Goal: Complete application form

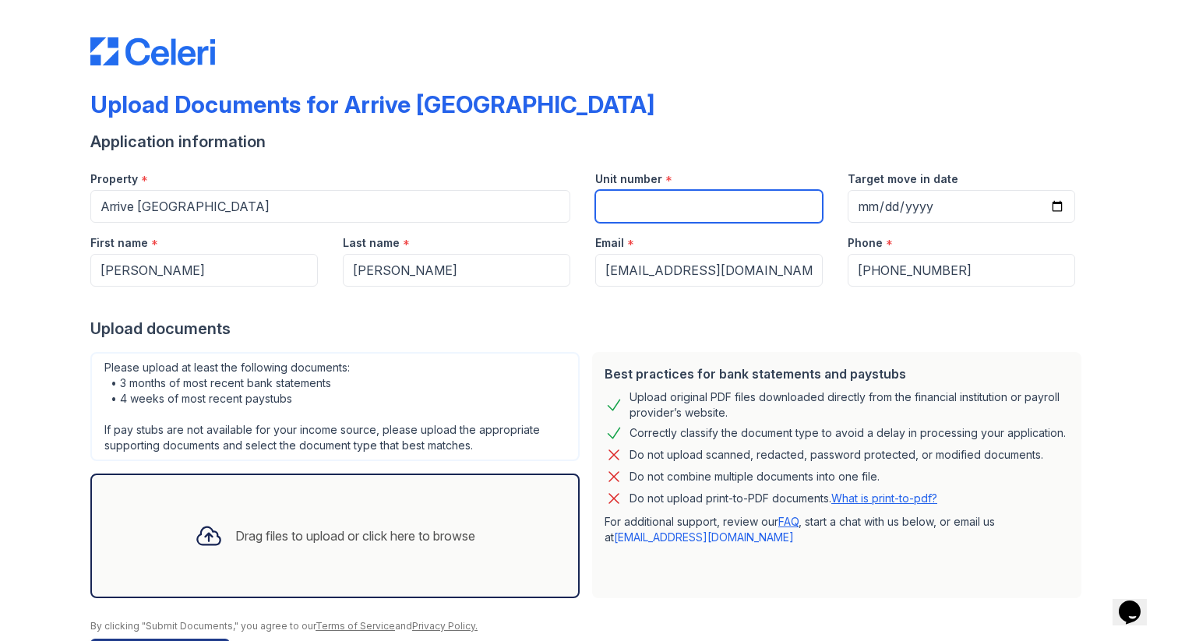
click at [781, 204] on input "Unit number" at bounding box center [708, 206] width 227 height 33
type input "522"
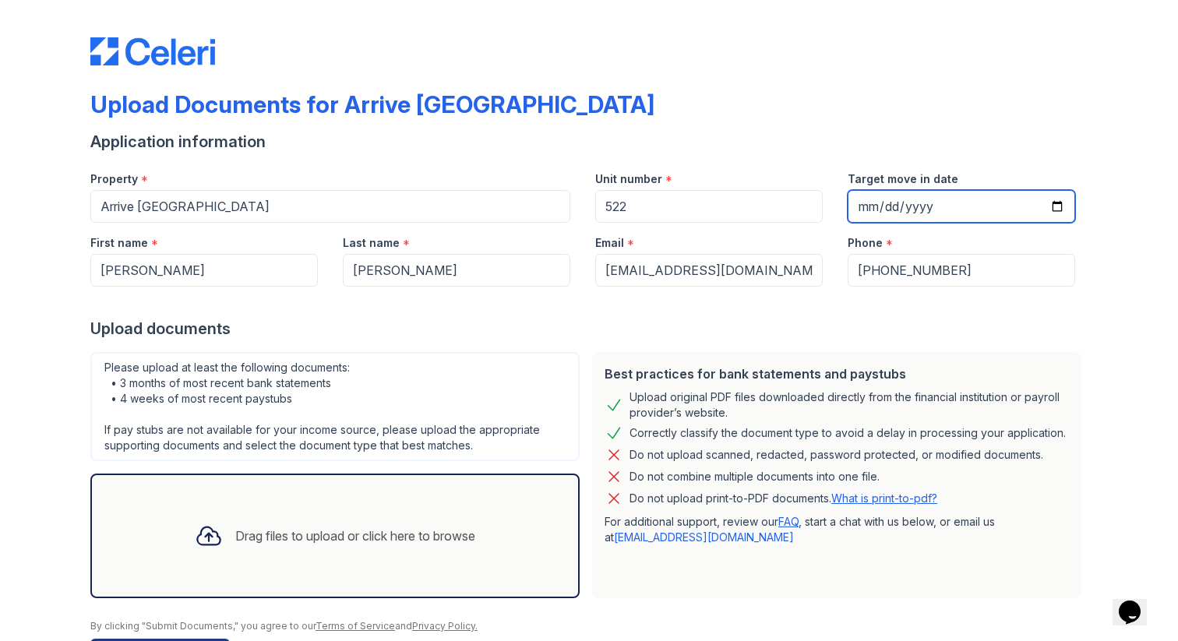
click at [899, 207] on input "Target move in date" at bounding box center [961, 206] width 227 height 33
click at [876, 206] on input "Target move in date" at bounding box center [961, 206] width 227 height 33
click at [1056, 207] on input "Target move in date" at bounding box center [961, 206] width 227 height 33
type input "2025-08-30"
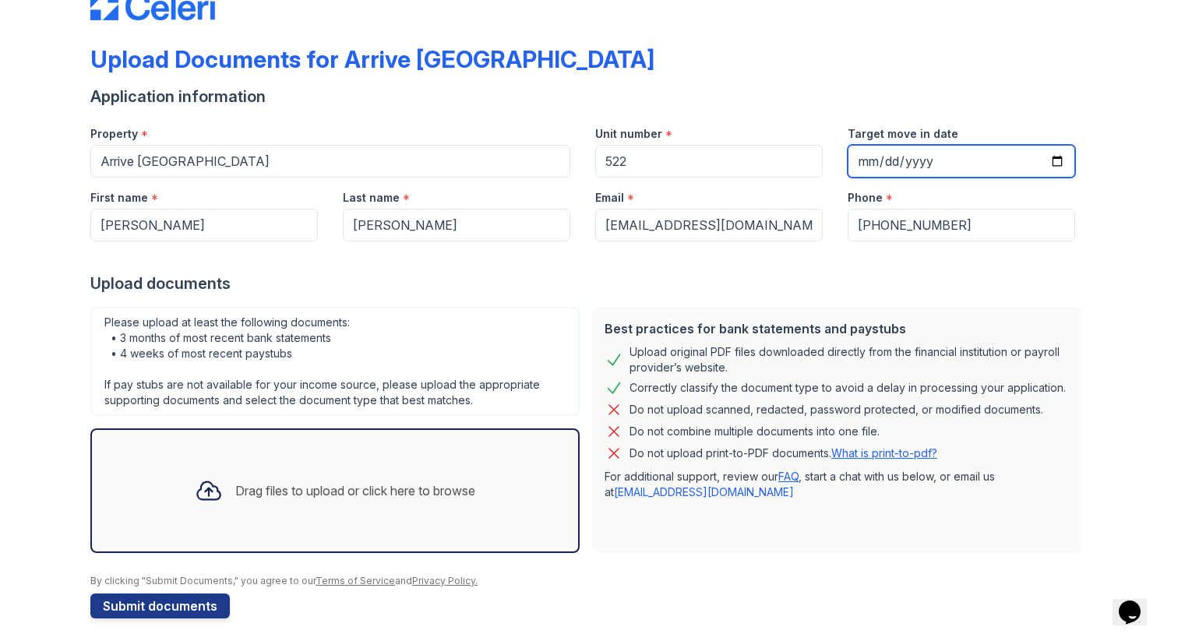
scroll to position [54, 0]
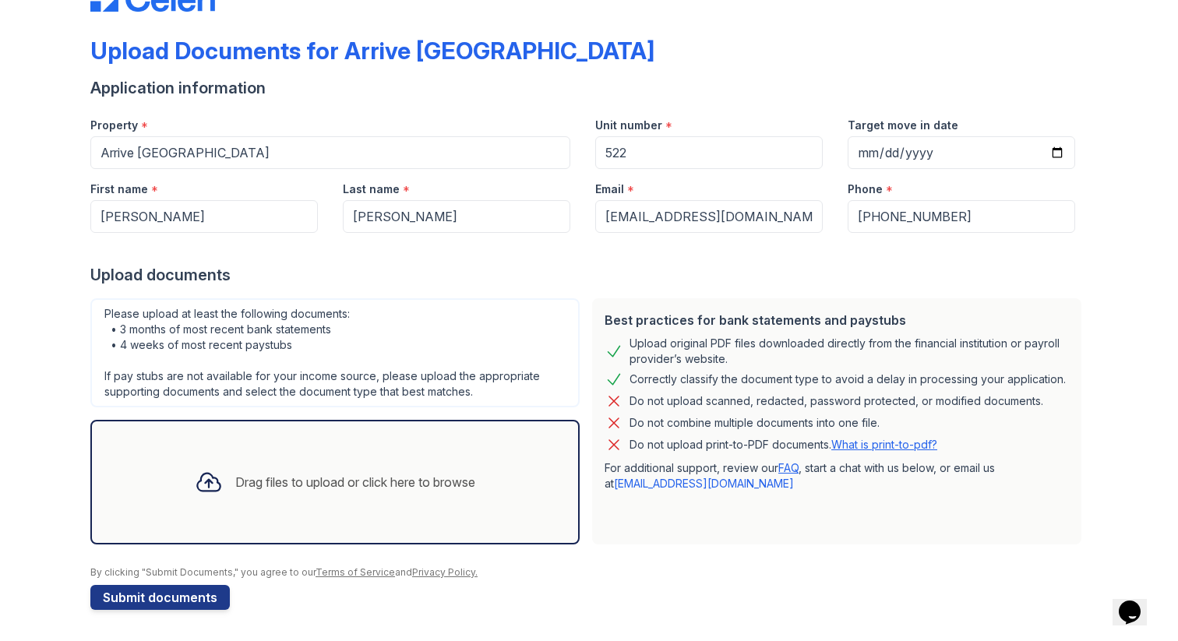
click at [206, 479] on icon at bounding box center [209, 482] width 28 height 28
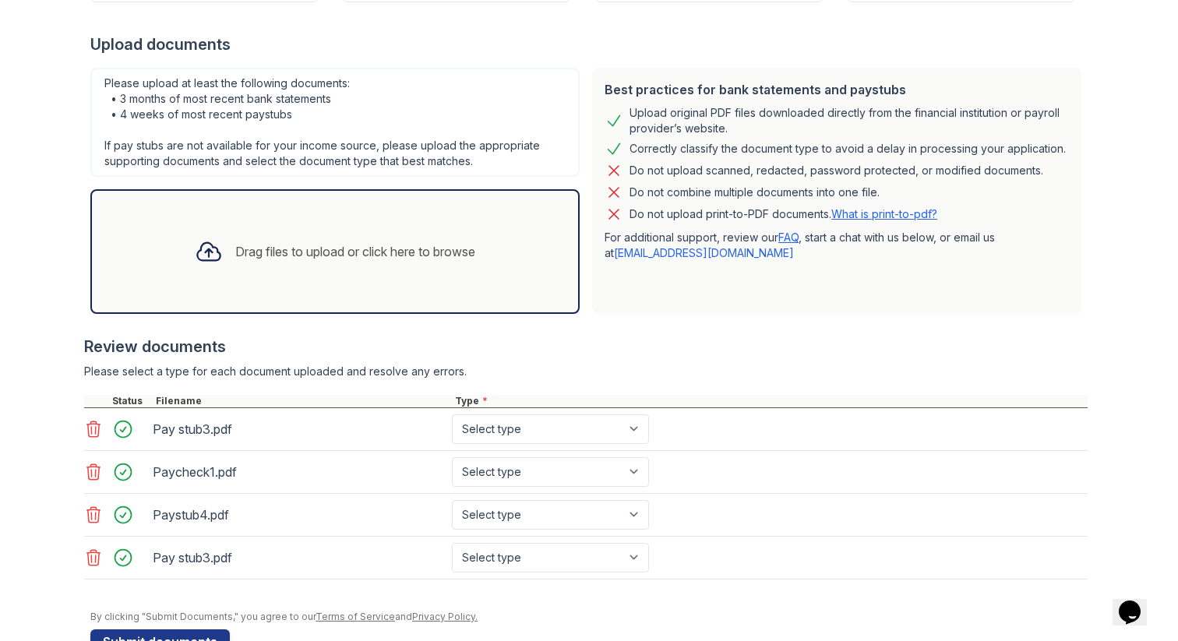
scroll to position [291, 0]
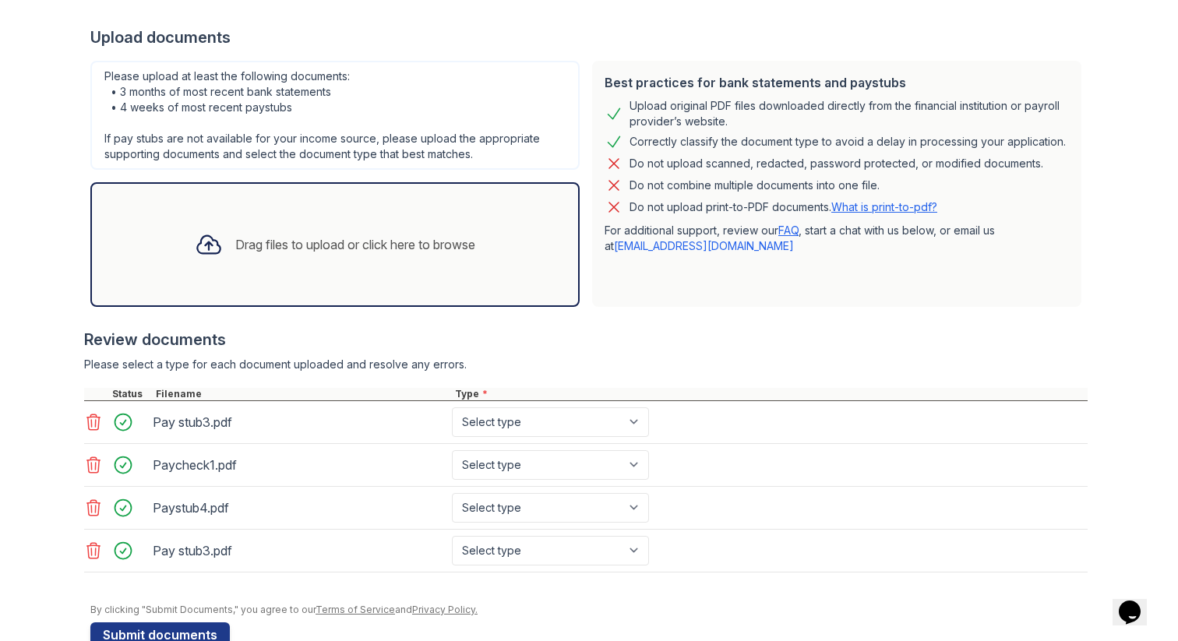
click at [95, 551] on icon at bounding box center [93, 551] width 13 height 16
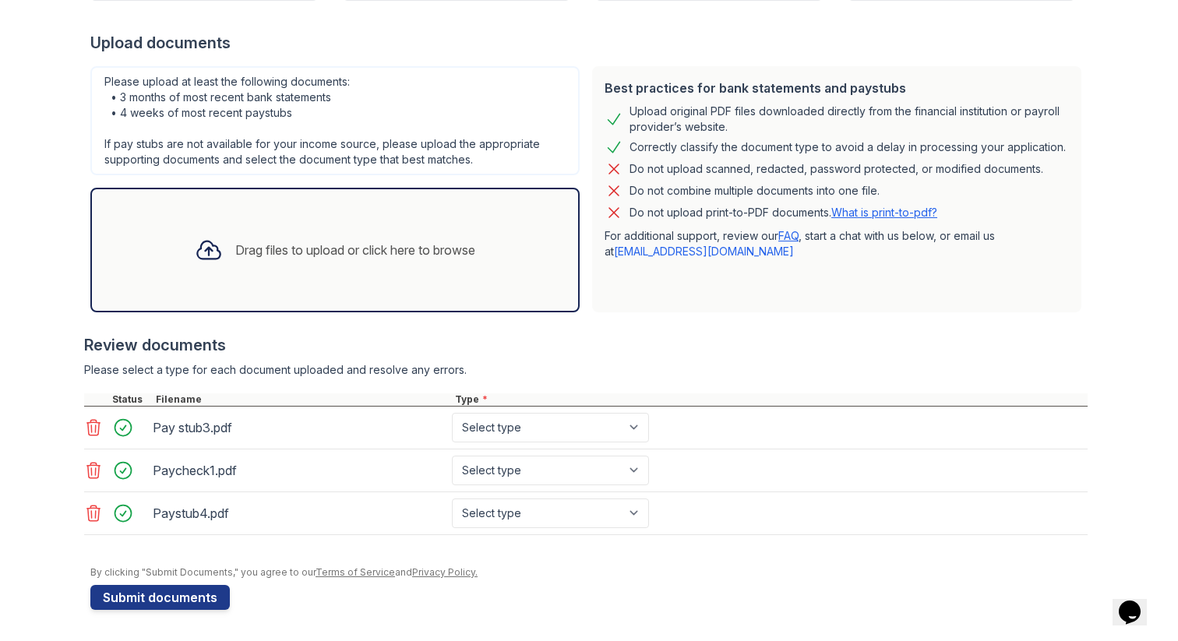
scroll to position [286, 0]
click at [360, 249] on div "Drag files to upload or click here to browse" at bounding box center [355, 250] width 240 height 19
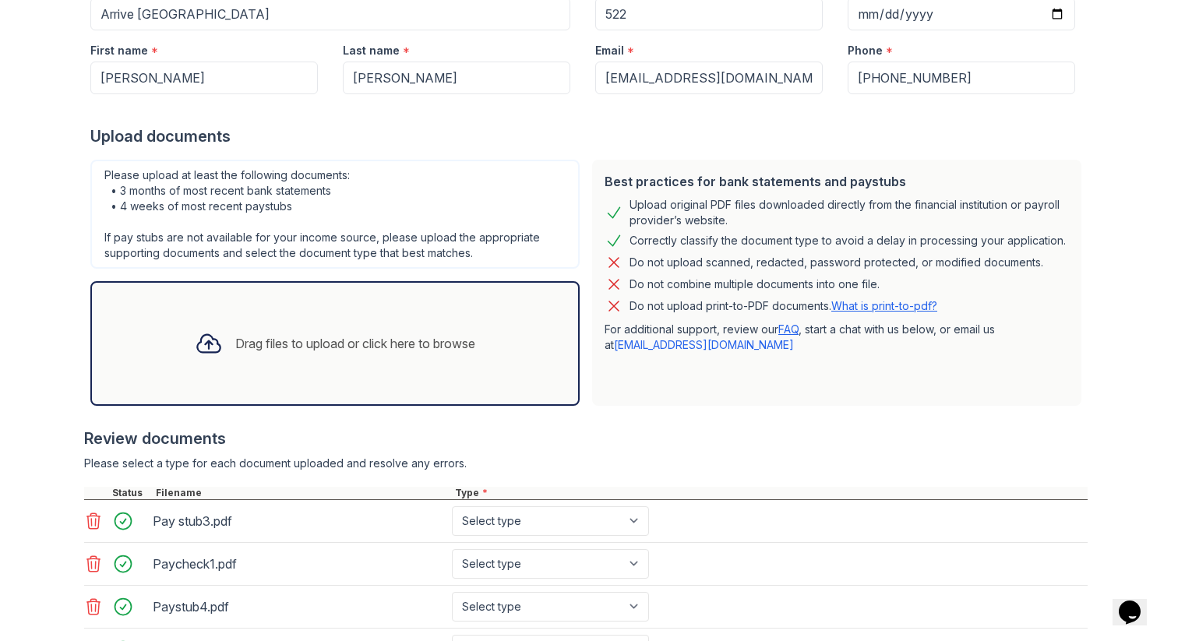
scroll to position [213, 0]
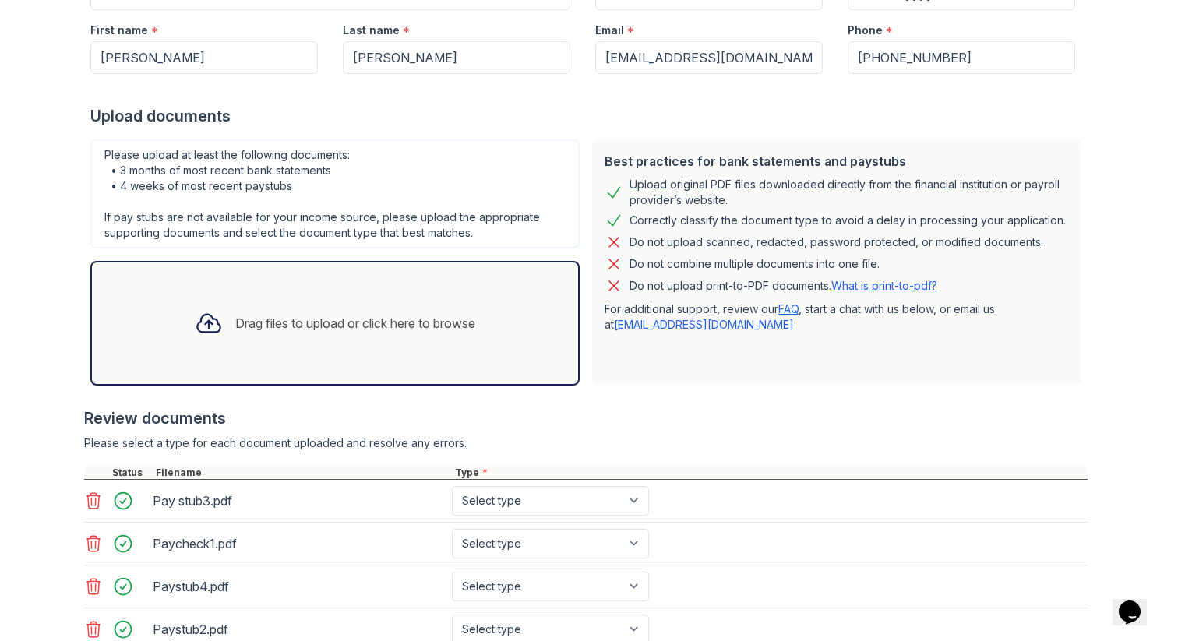
click at [227, 323] on div "Drag files to upload or click here to browse" at bounding box center [334, 323] width 305 height 53
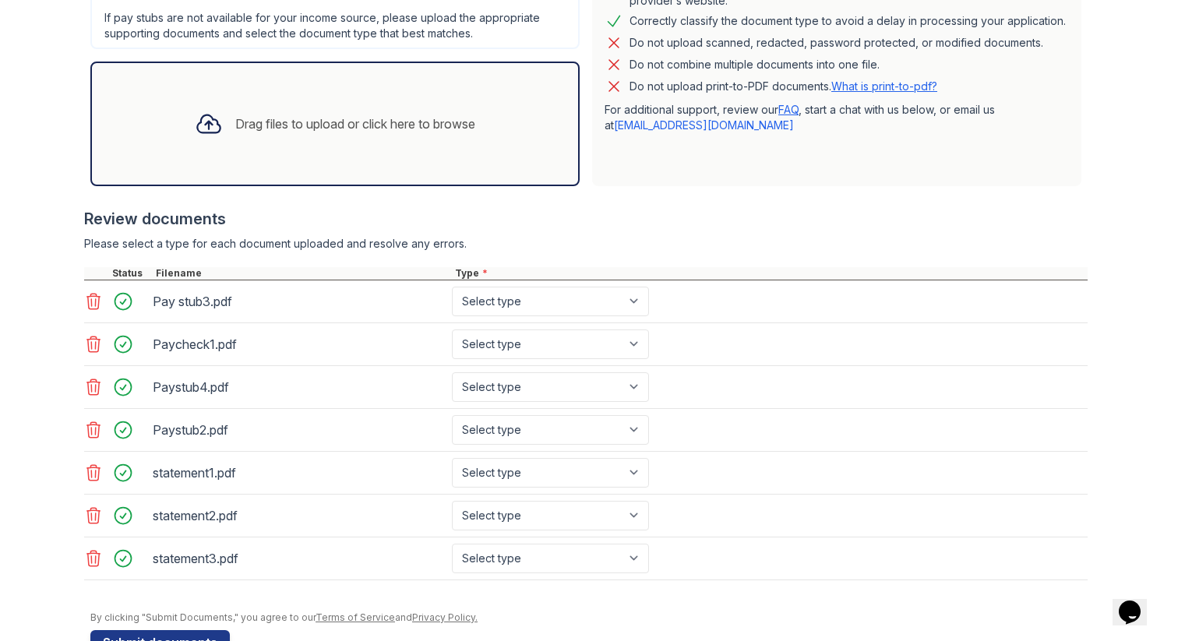
scroll to position [457, 0]
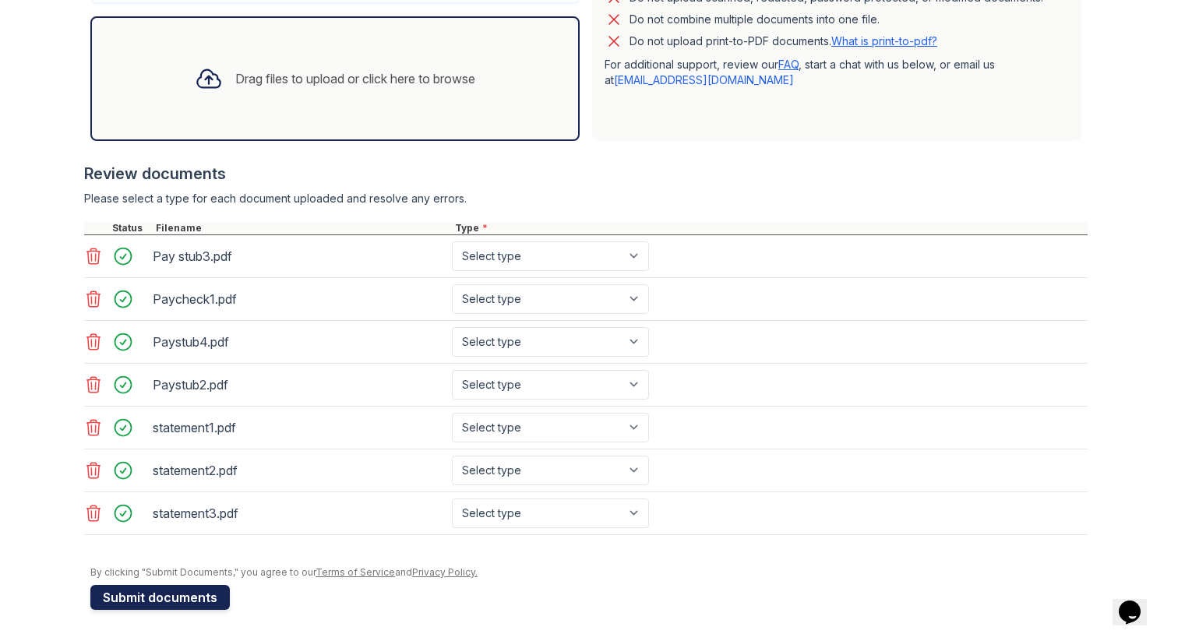
click at [187, 598] on button "Submit documents" at bounding box center [159, 597] width 139 height 25
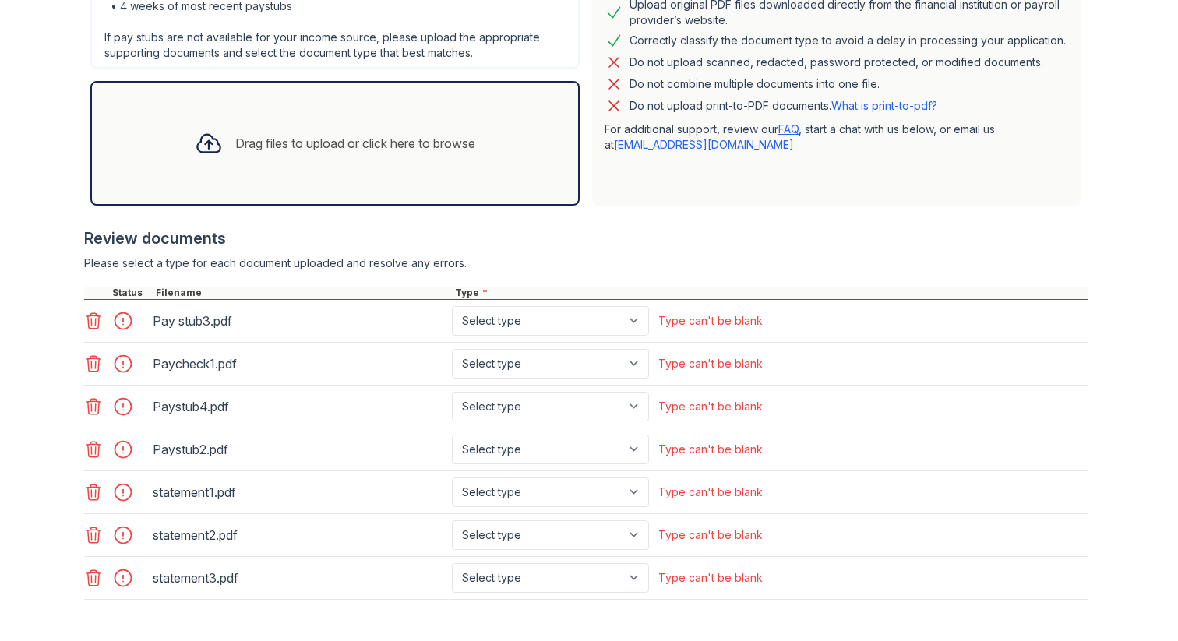
scroll to position [453, 0]
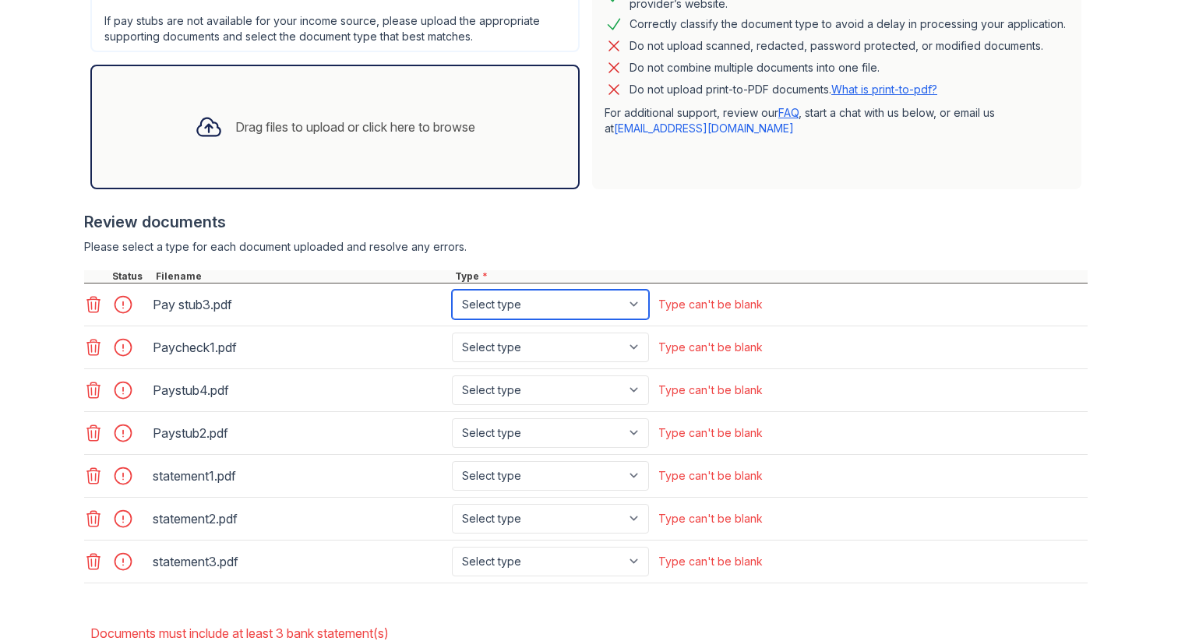
click at [620, 301] on select "Select type Paystub Bank Statement Offer Letter Tax Documents Benefit Award Let…" at bounding box center [550, 305] width 197 height 30
select select "paystub"
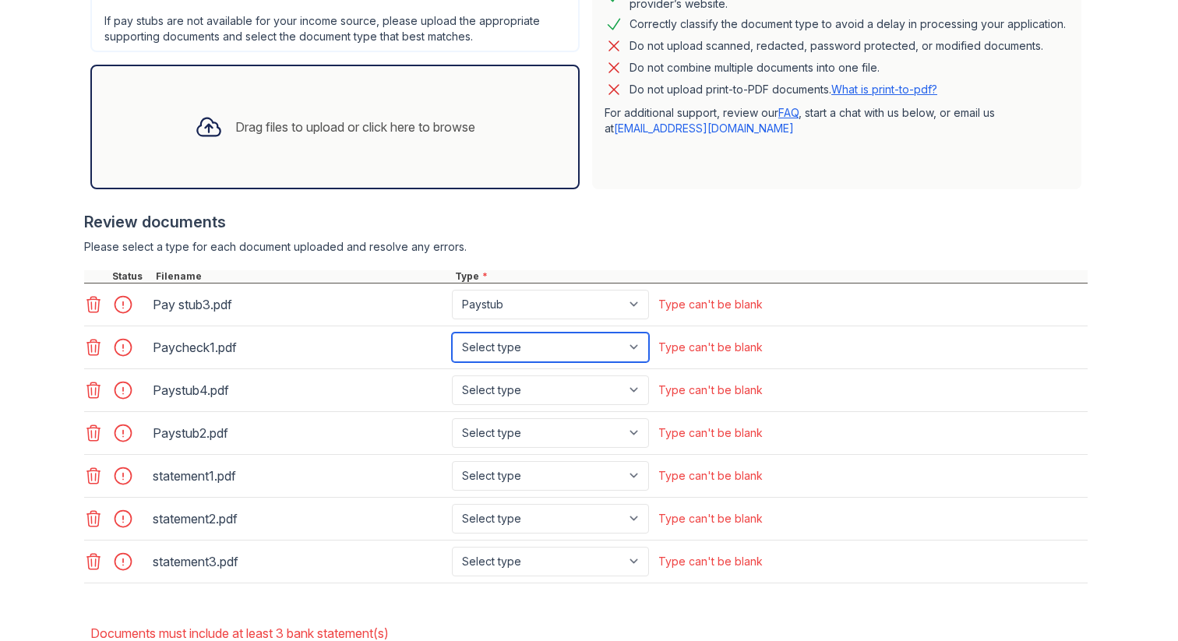
click at [591, 349] on select "Select type Paystub Bank Statement Offer Letter Tax Documents Benefit Award Let…" at bounding box center [550, 348] width 197 height 30
select select "paystub"
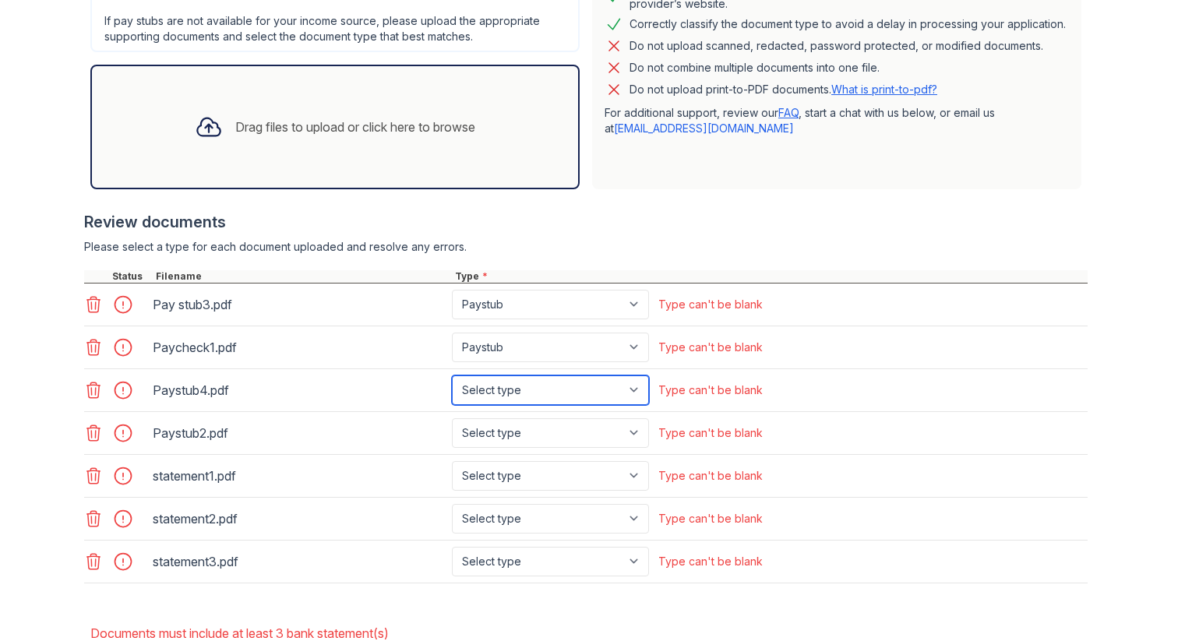
click at [580, 386] on select "Select type Paystub Bank Statement Offer Letter Tax Documents Benefit Award Let…" at bounding box center [550, 390] width 197 height 30
select select "paystub"
click at [573, 430] on select "Select type Paystub Bank Statement Offer Letter Tax Documents Benefit Award Let…" at bounding box center [550, 433] width 197 height 30
select select "paystub"
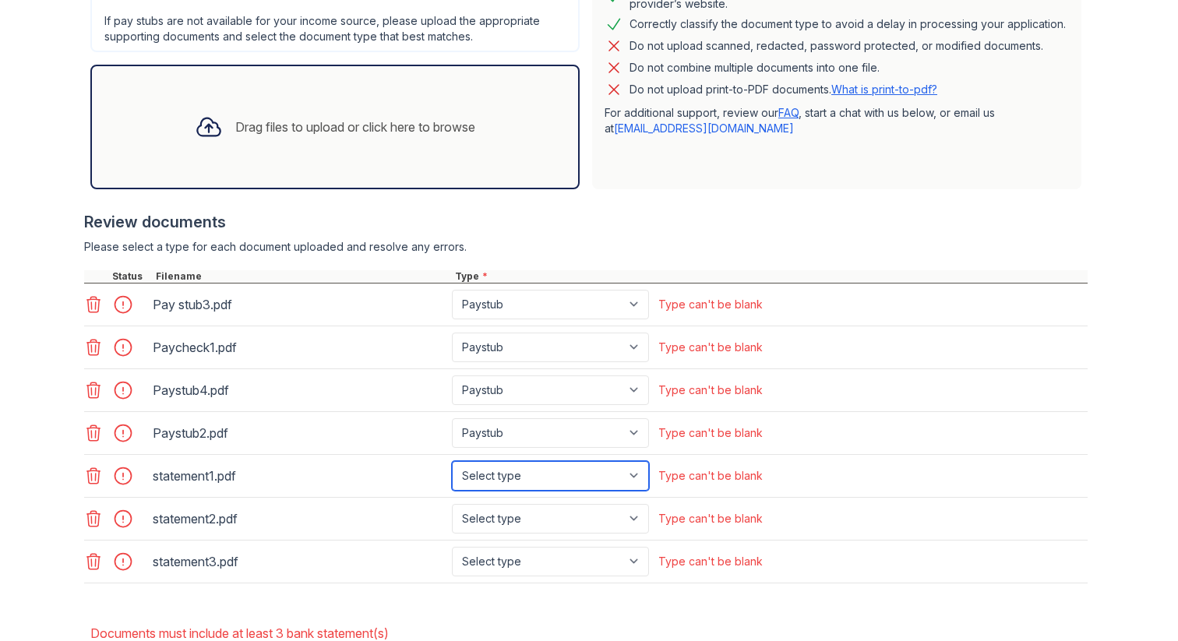
click at [547, 471] on select "Select type Paystub Bank Statement Offer Letter Tax Documents Benefit Award Let…" at bounding box center [550, 476] width 197 height 30
select select "bank_statement"
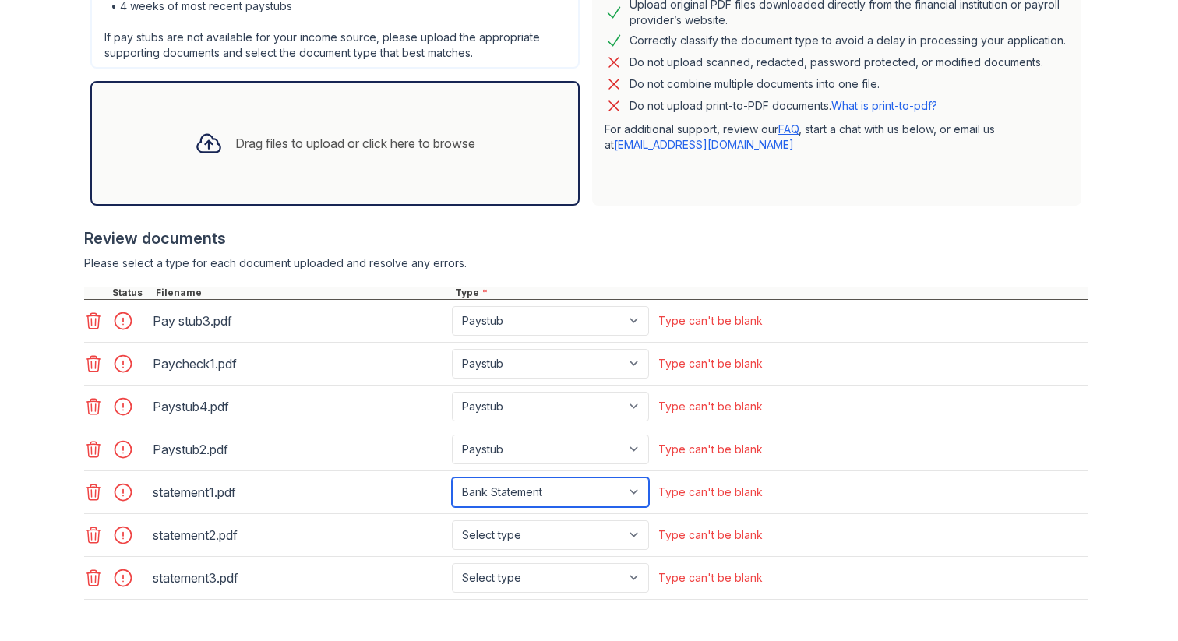
scroll to position [449, 0]
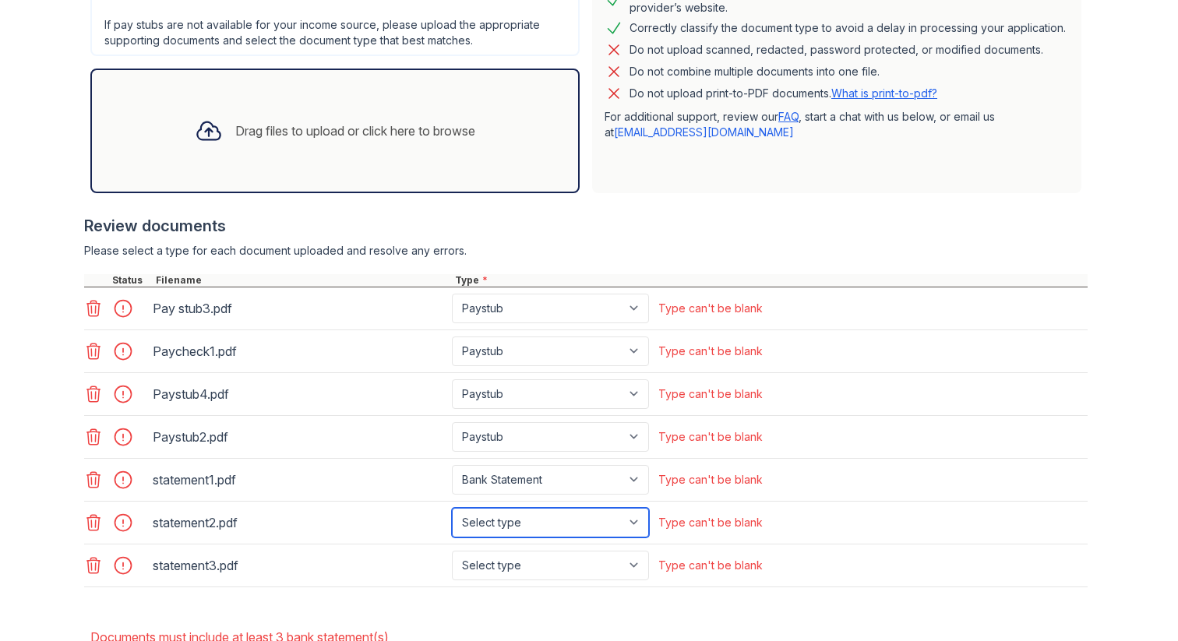
click at [523, 520] on select "Select type Paystub Bank Statement Offer Letter Tax Documents Benefit Award Let…" at bounding box center [550, 523] width 197 height 30
select select "bank_statement"
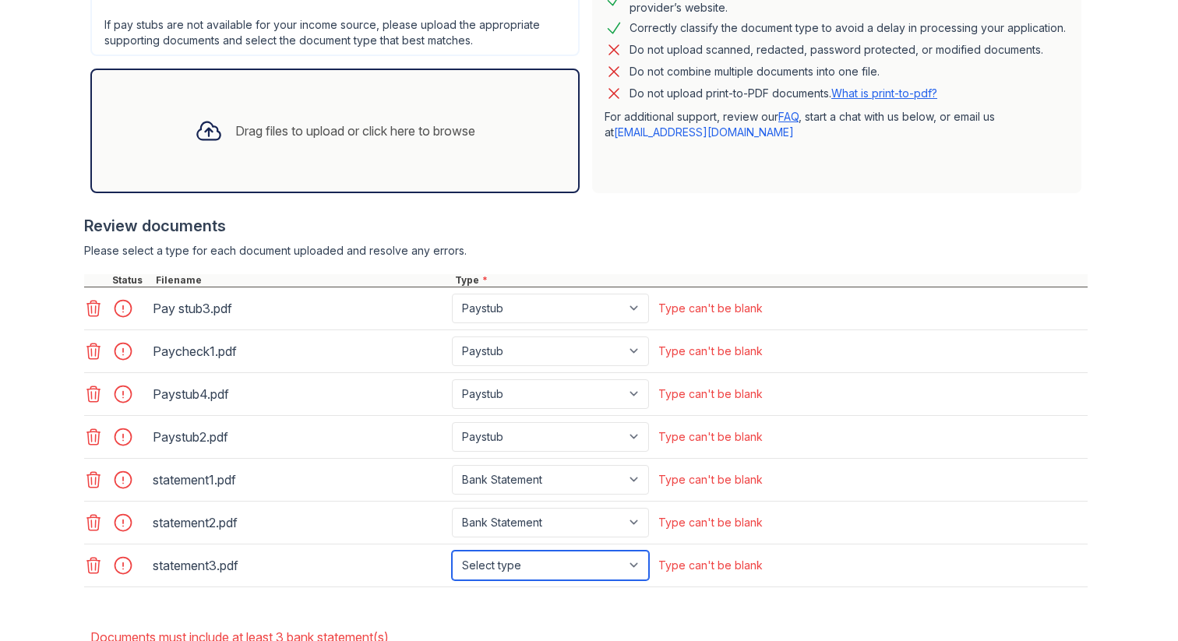
click at [509, 564] on select "Select type Paystub Bank Statement Offer Letter Tax Documents Benefit Award Let…" at bounding box center [550, 566] width 197 height 30
select select "bank_statement"
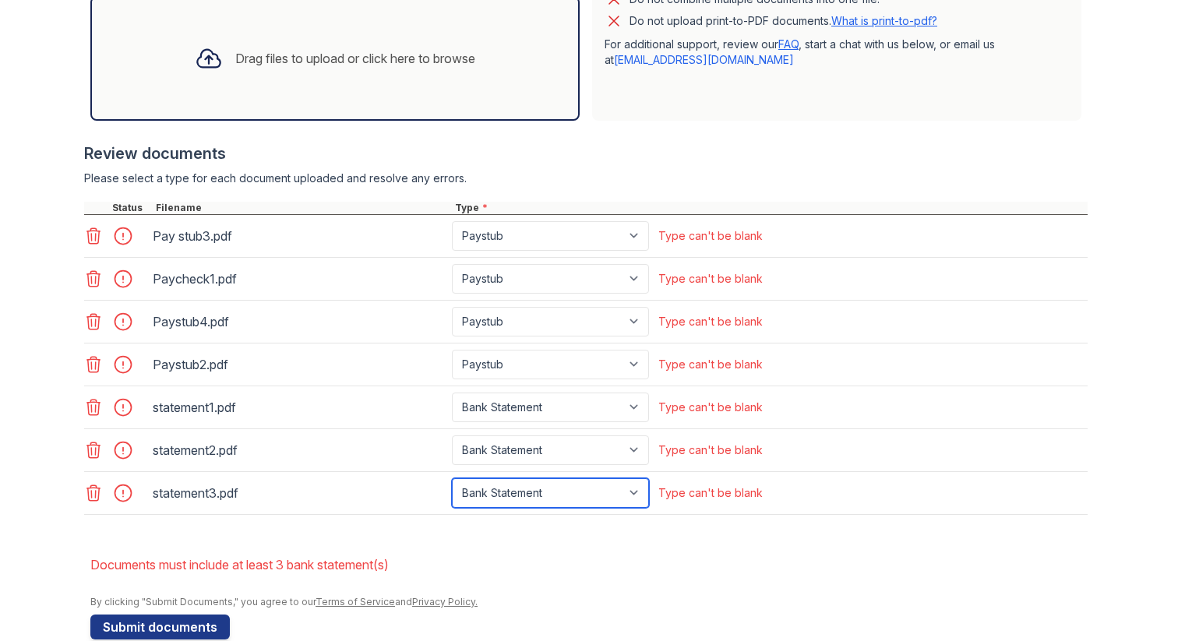
scroll to position [551, 0]
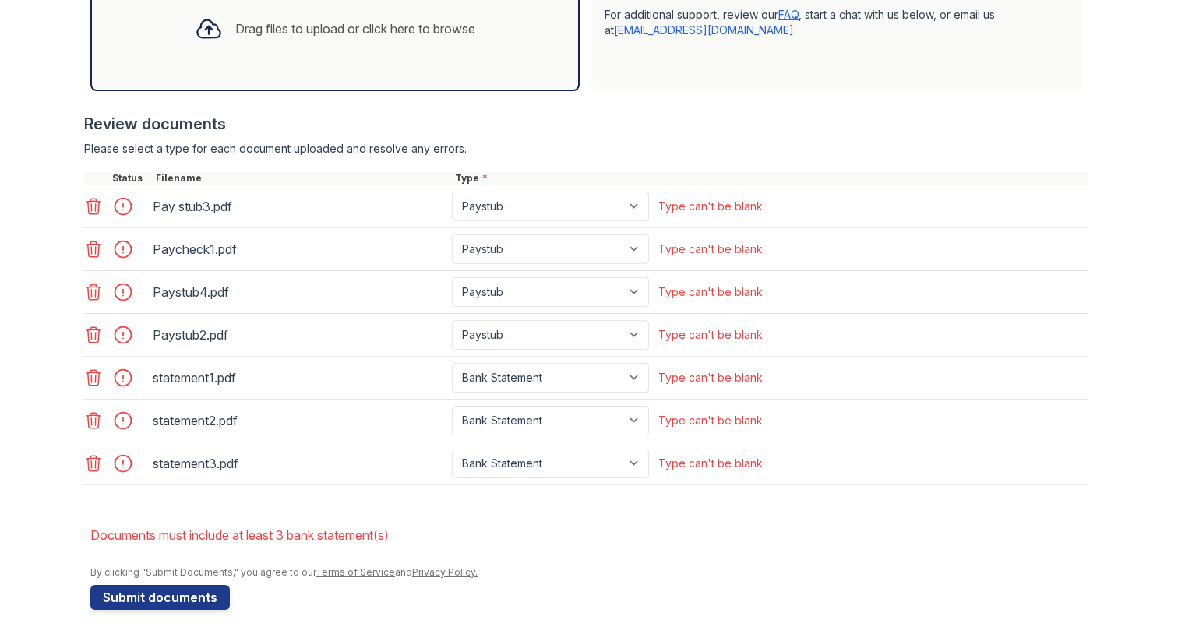
click at [611, 526] on li "Documents must include at least 3 bank statement(s)" at bounding box center [588, 535] width 997 height 31
click at [189, 595] on button "Submit documents" at bounding box center [159, 597] width 139 height 25
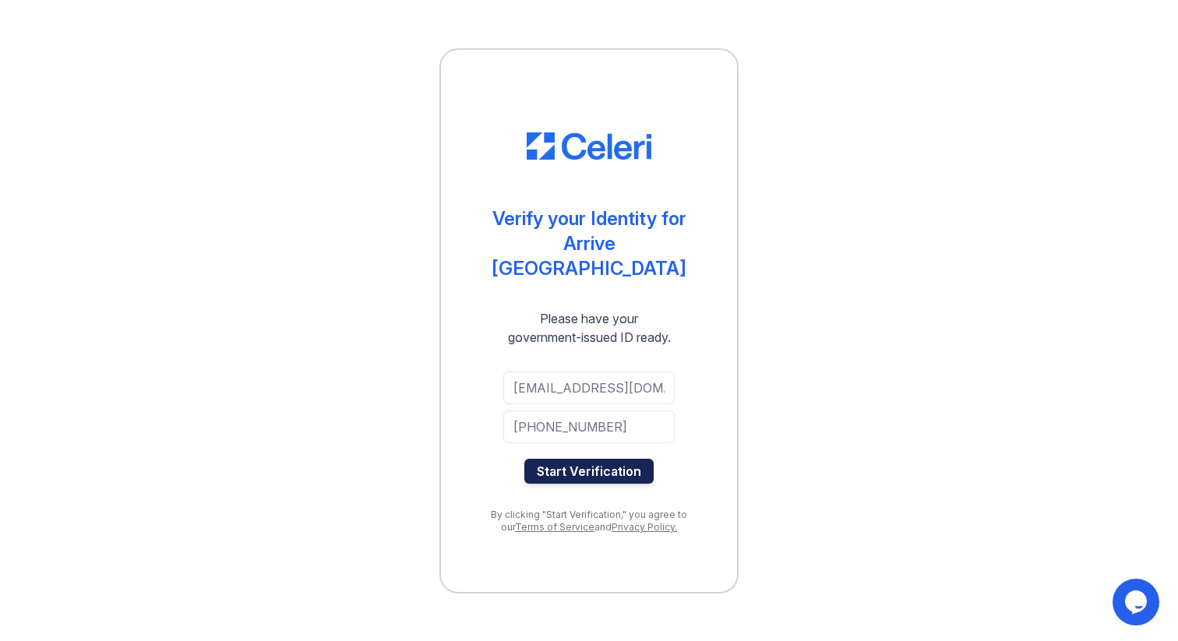
click at [588, 459] on button "Start Verification" at bounding box center [588, 471] width 129 height 25
click at [588, 460] on button "Start Verification" at bounding box center [588, 471] width 129 height 25
click at [587, 459] on button "Start Verification" at bounding box center [588, 471] width 129 height 25
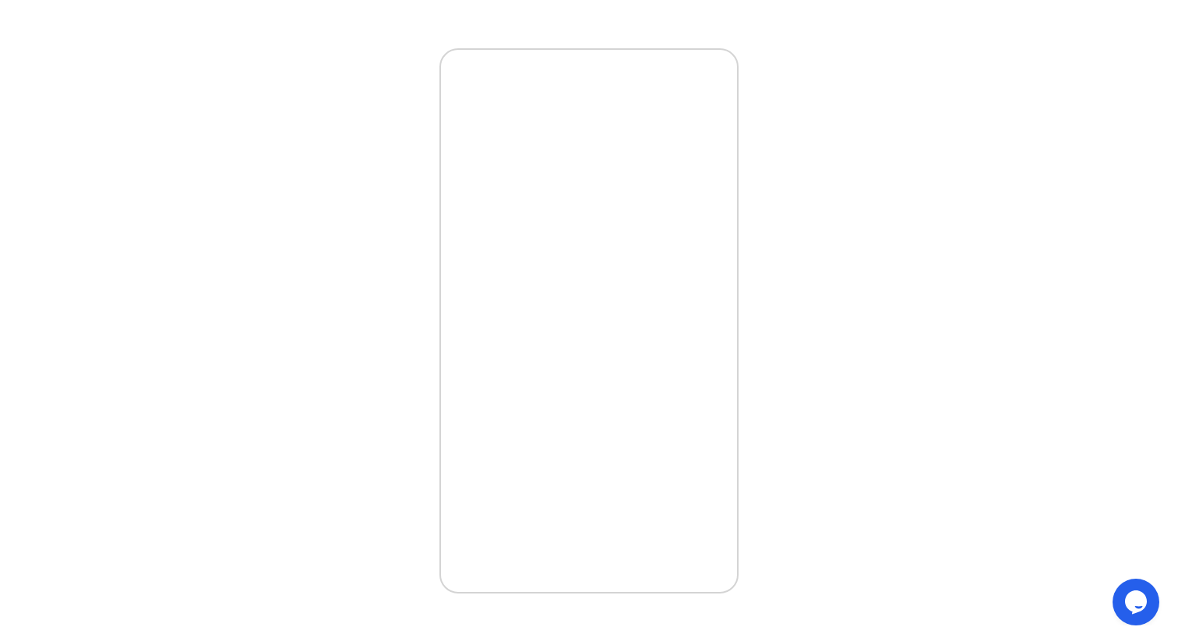
click at [1132, 605] on icon "$i18n('chat', 'chat_widget')" at bounding box center [1136, 601] width 22 height 23
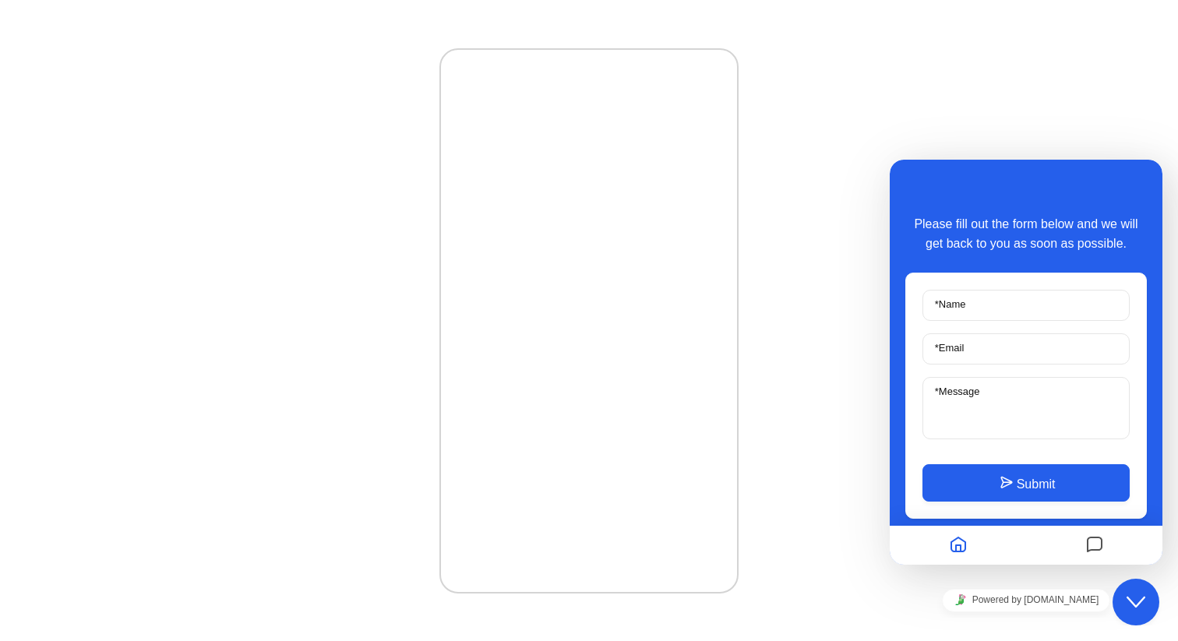
click at [960, 545] on icon "Home" at bounding box center [958, 546] width 19 height 30
click at [1099, 542] on icon "Messages" at bounding box center [1094, 546] width 19 height 30
